Goal: Task Accomplishment & Management: Use online tool/utility

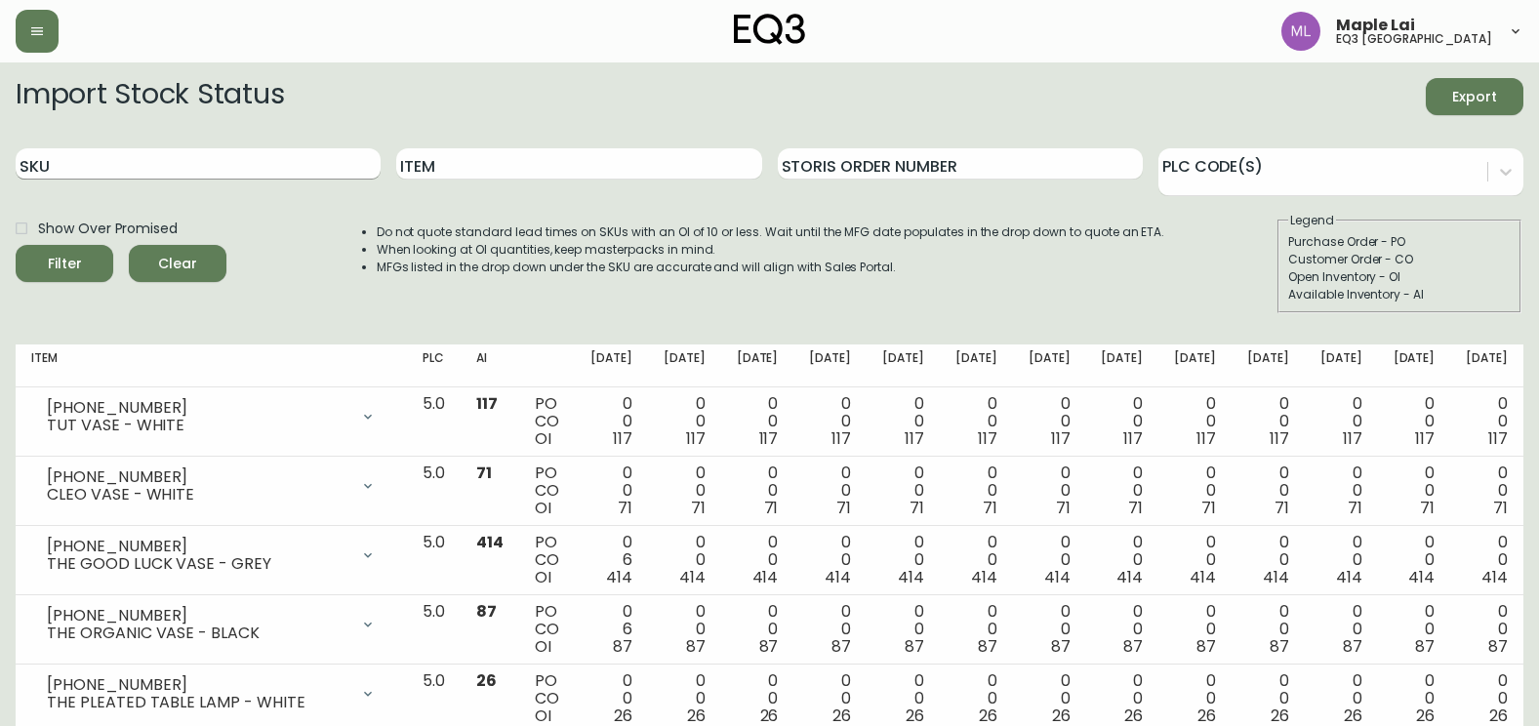
click at [141, 165] on input "SKU" at bounding box center [198, 163] width 365 height 31
paste input "1021910156"
type input "1021910156"
drag, startPoint x: 138, startPoint y: 165, endPoint x: 59, endPoint y: 180, distance: 80.4
click at [58, 180] on div "SKU 1021910156" at bounding box center [198, 164] width 365 height 63
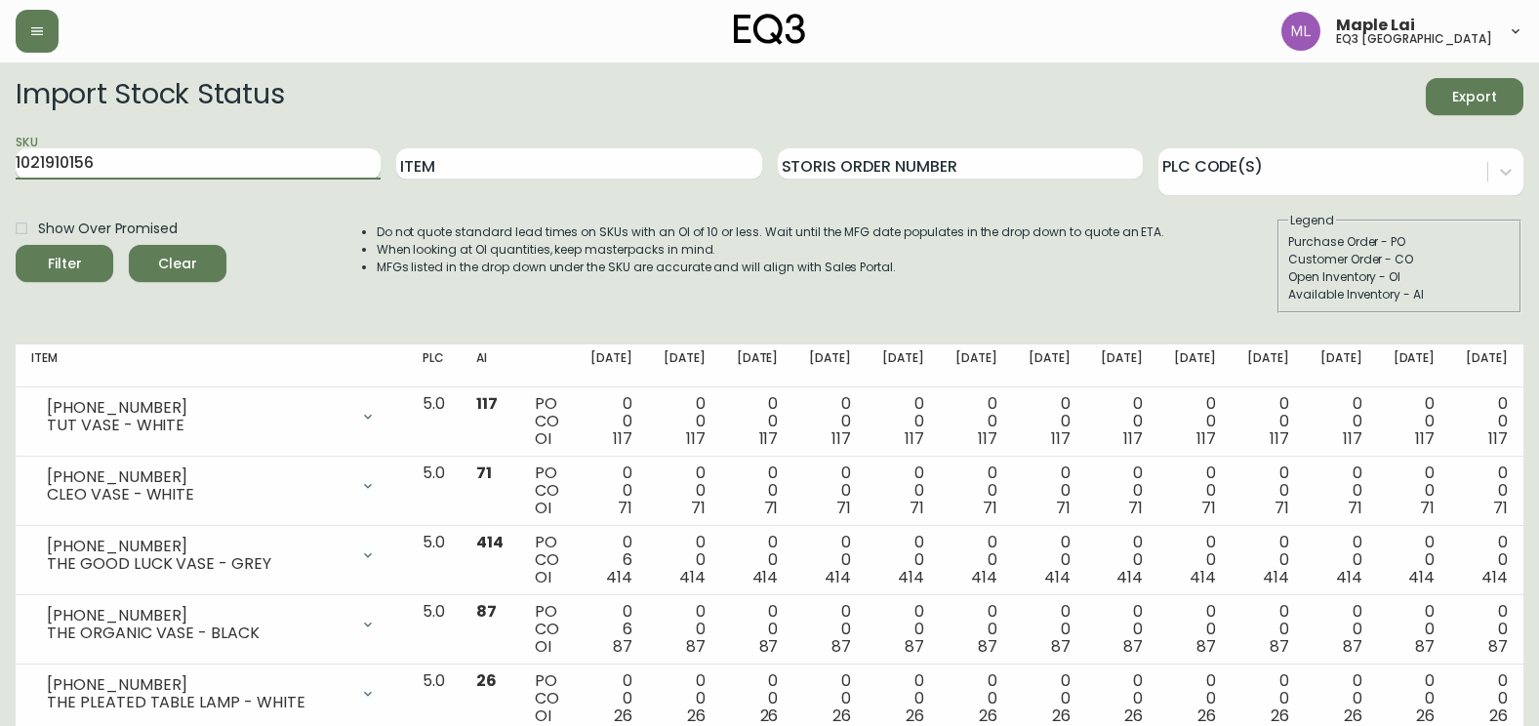
click at [97, 171] on input "1021910156" at bounding box center [198, 163] width 365 height 31
drag, startPoint x: 138, startPoint y: 163, endPoint x: -4, endPoint y: 156, distance: 141.7
